Goal: Find specific page/section: Find specific page/section

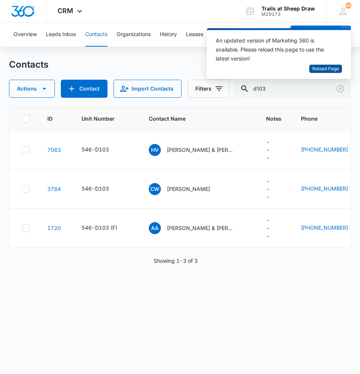
click at [317, 68] on span "Reload Page" at bounding box center [325, 68] width 27 height 7
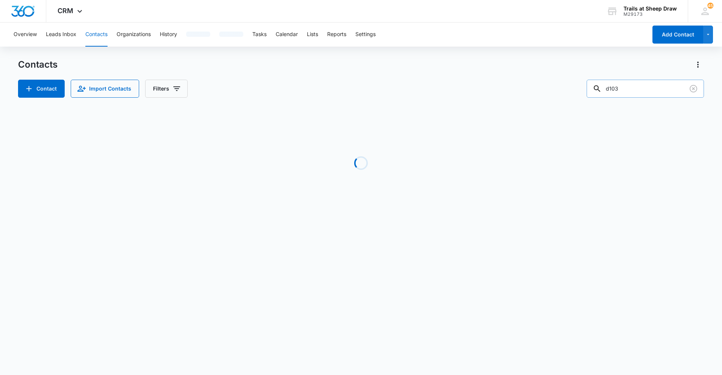
click at [360, 92] on input "d103" at bounding box center [644, 89] width 117 height 18
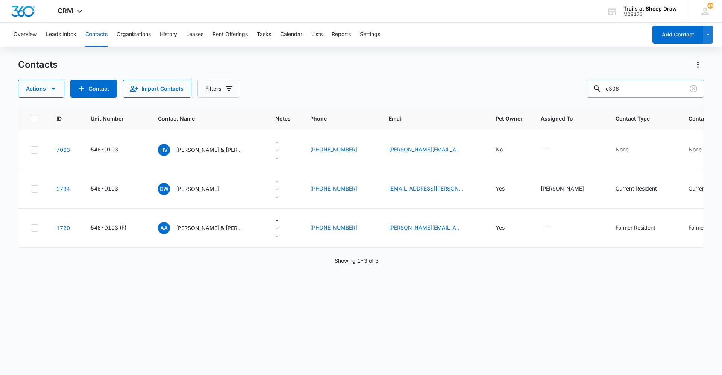
type input "c306"
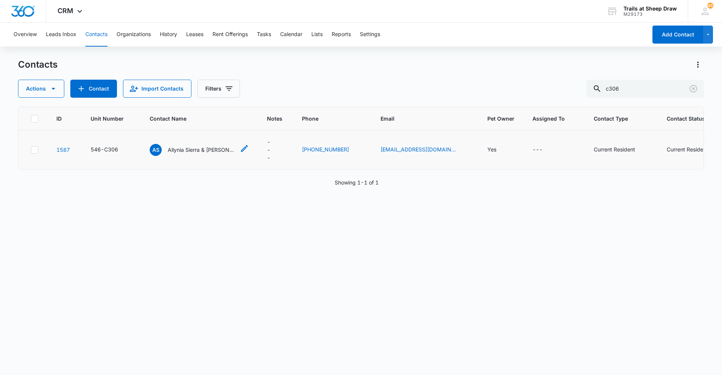
click at [208, 151] on p "Allynia Sierra & [PERSON_NAME]" at bounding box center [202, 150] width 68 height 8
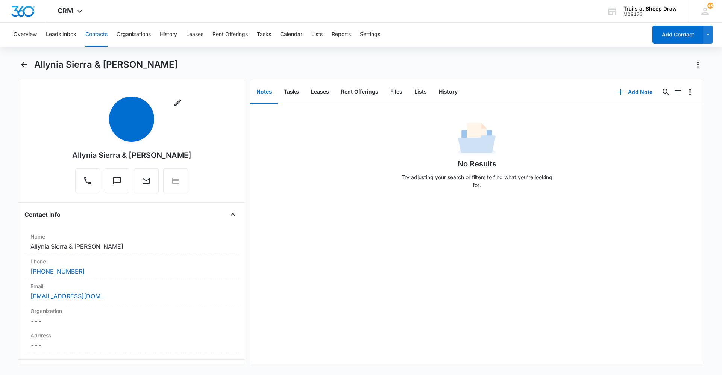
click at [99, 36] on button "Contacts" at bounding box center [96, 35] width 22 height 24
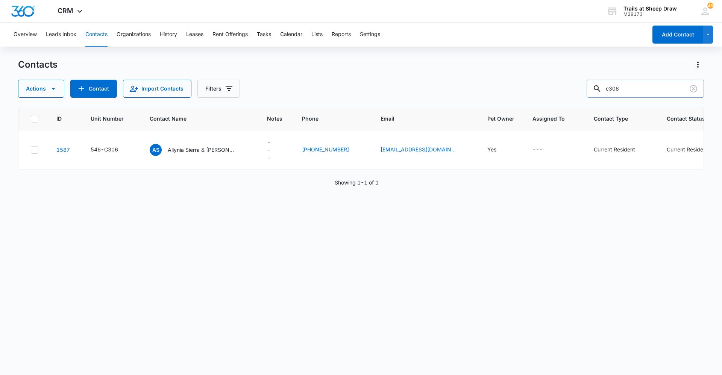
click at [360, 92] on input "c306" at bounding box center [644, 89] width 117 height 18
type input "f207"
